Goal: Task Accomplishment & Management: Manage account settings

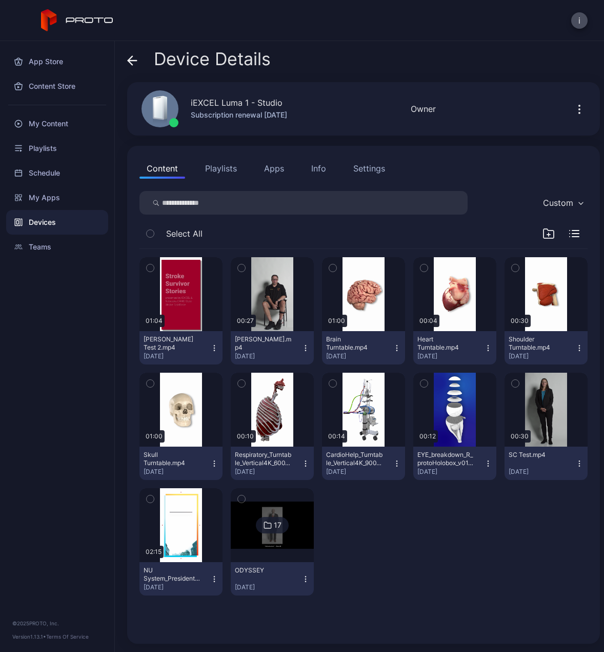
click at [32, 219] on div "Devices" at bounding box center [57, 222] width 102 height 25
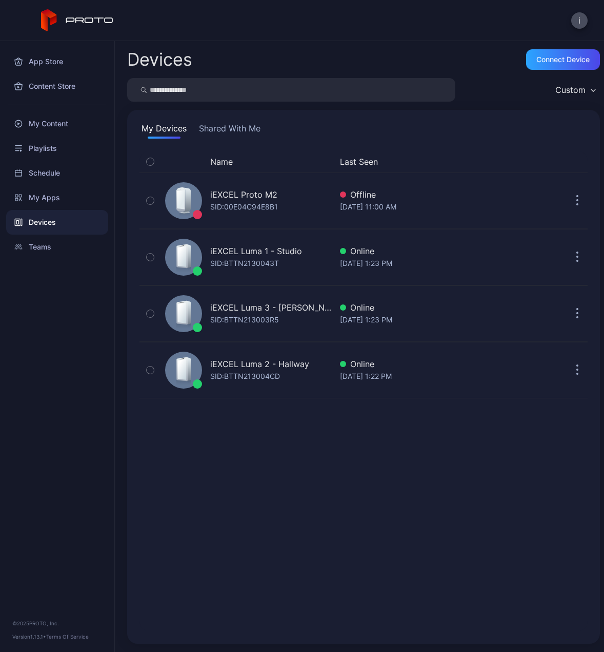
click at [32, 219] on div "Devices" at bounding box center [57, 222] width 102 height 25
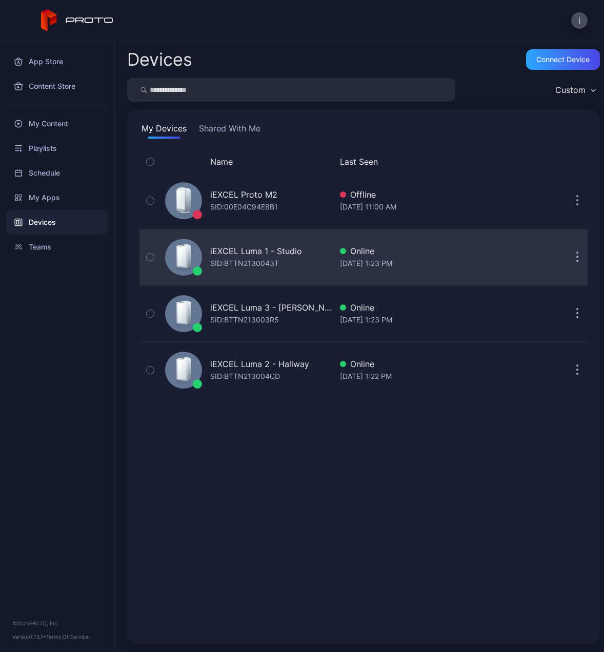
click at [263, 241] on div "iEXCEL Luma 1 - Studio SID: BTTN2130043T" at bounding box center [246, 256] width 171 height 51
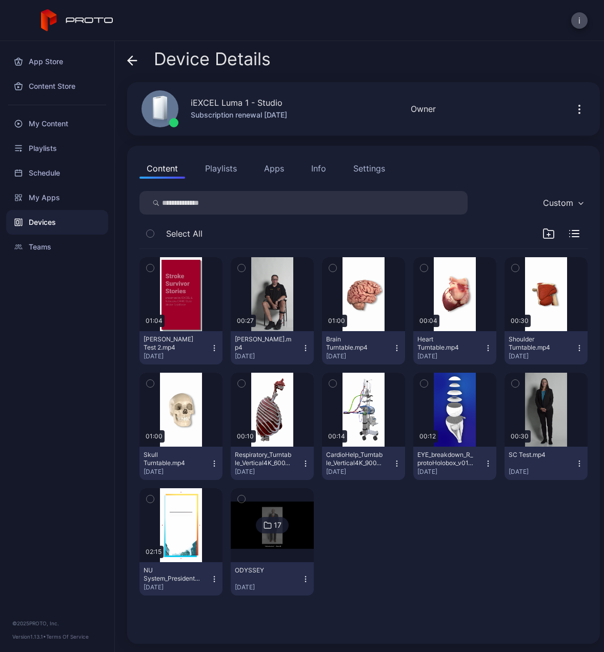
click at [302, 349] on icon "button" at bounding box center [306, 348] width 8 height 8
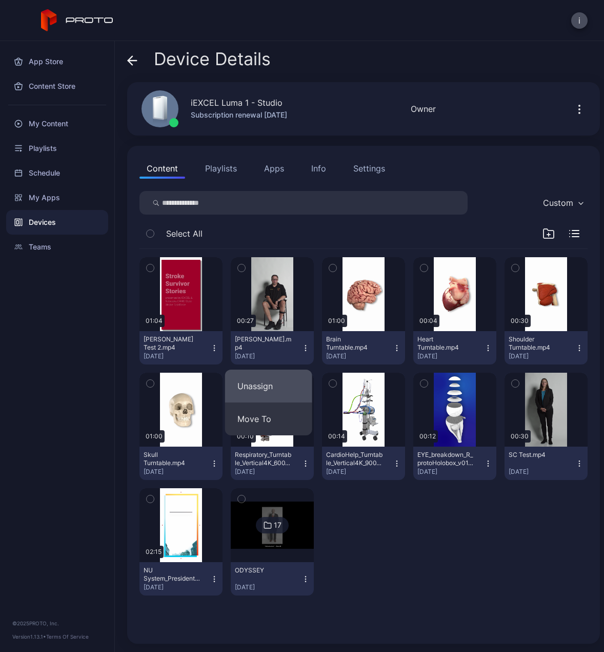
click at [274, 379] on button "Unassign" at bounding box center [268, 385] width 87 height 33
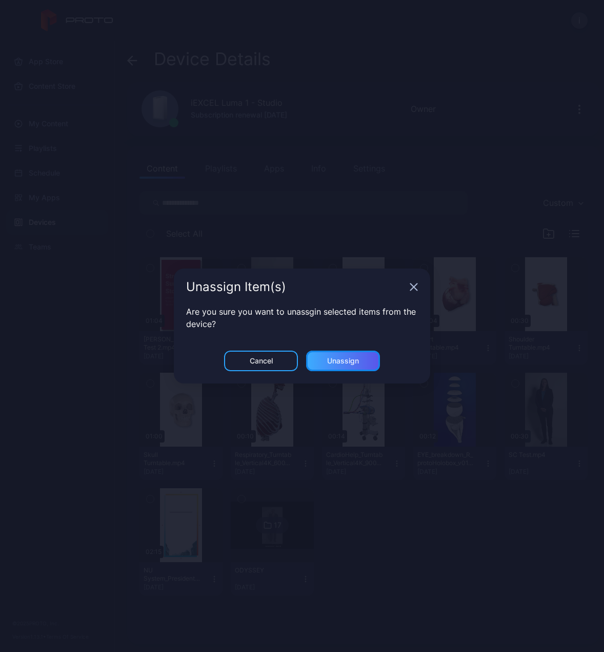
click at [345, 360] on div "Unassign" at bounding box center [343, 361] width 32 height 8
